Goal: Information Seeking & Learning: Compare options

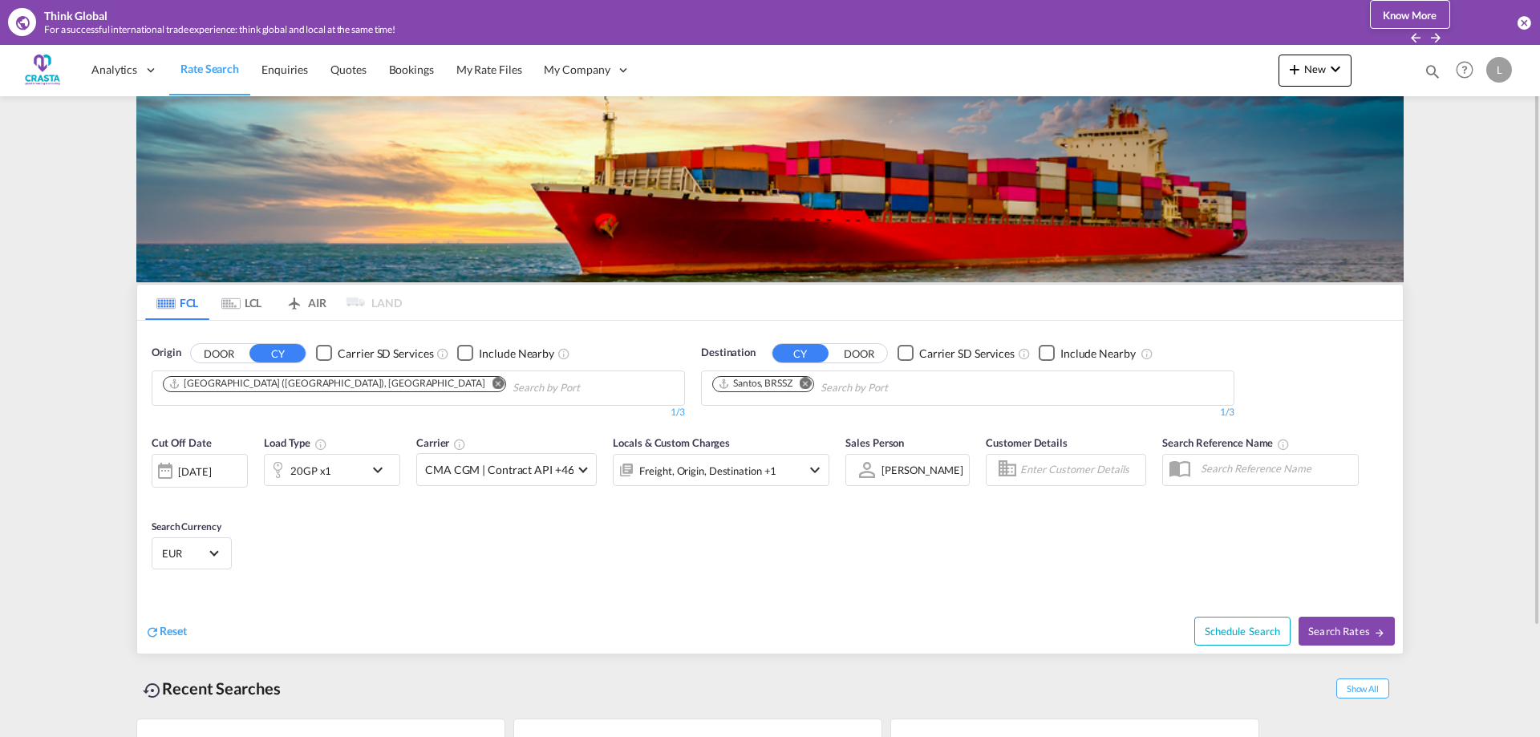
click at [808, 385] on md-icon "Remove" at bounding box center [806, 383] width 12 height 12
type input "callao"
click at [745, 425] on div "Callao [GEOGRAPHIC_DATA] PECLL" at bounding box center [836, 425] width 305 height 48
click at [332, 473] on div "20GP x1" at bounding box center [314, 470] width 99 height 32
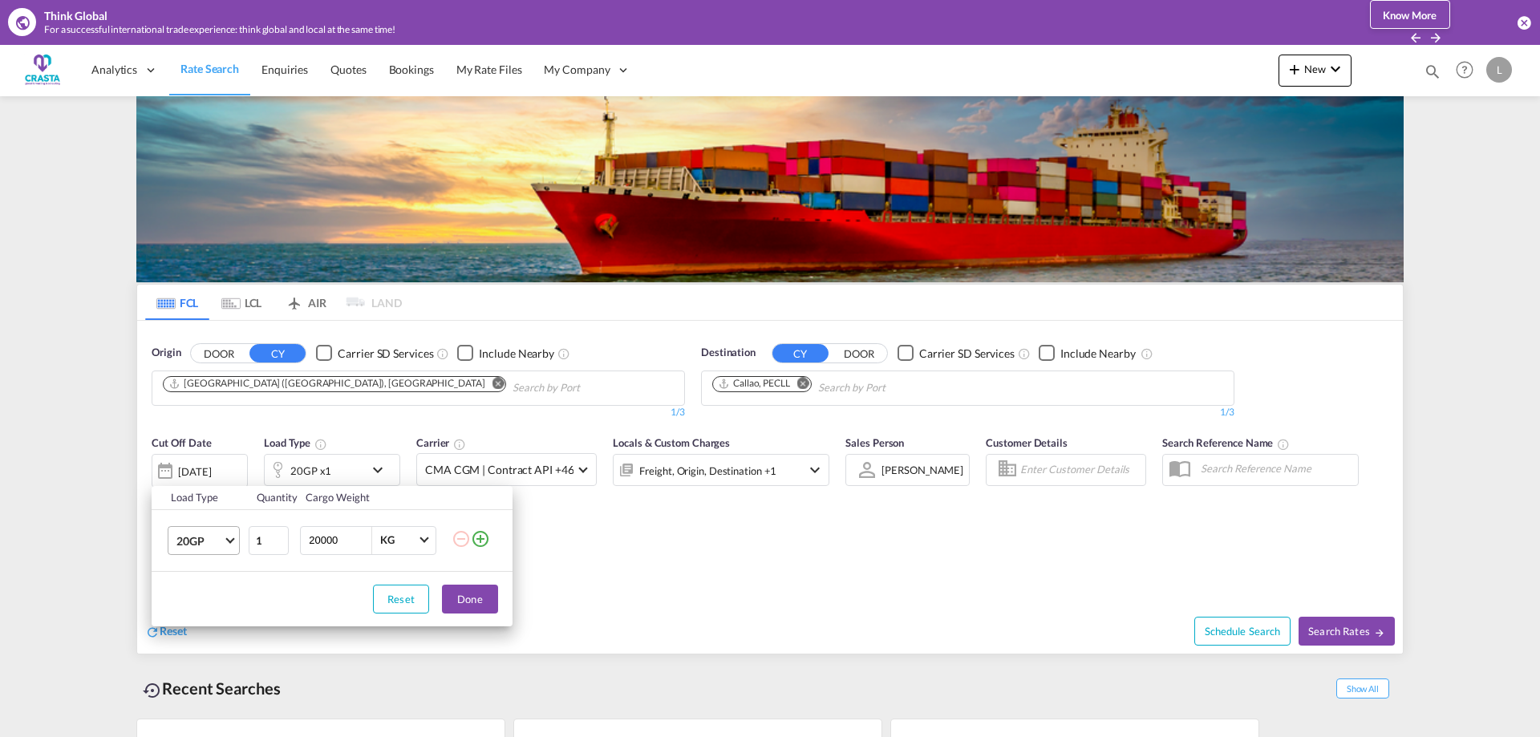
click at [219, 541] on span "20GP" at bounding box center [199, 541] width 47 height 16
click at [204, 623] on div "40HC" at bounding box center [191, 617] width 30 height 16
click at [466, 601] on button "Done" at bounding box center [470, 599] width 56 height 29
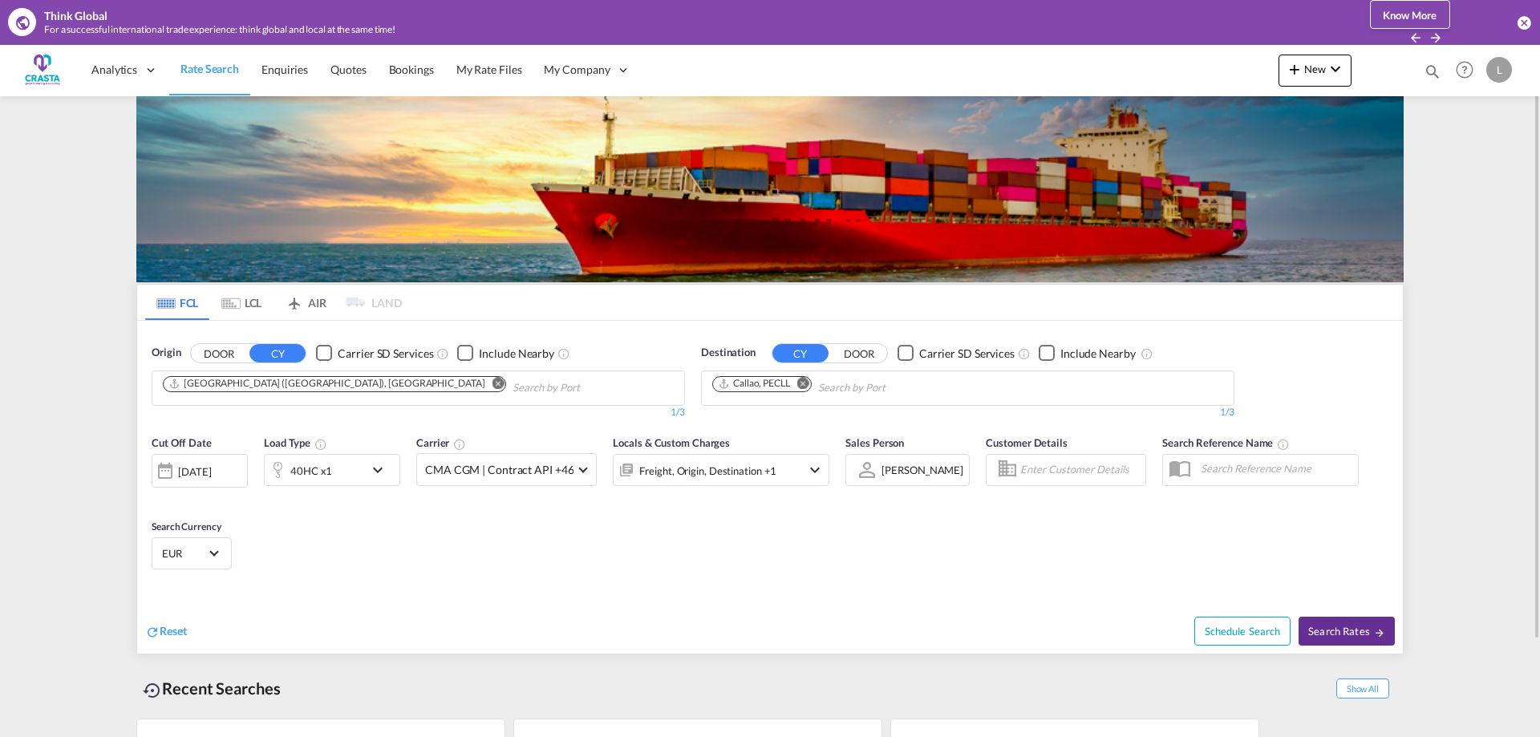
click at [1348, 625] on button "Search Rates" at bounding box center [1346, 631] width 96 height 29
type input "ITGOA to PECLL / [DATE]"
